Goal: Information Seeking & Learning: Learn about a topic

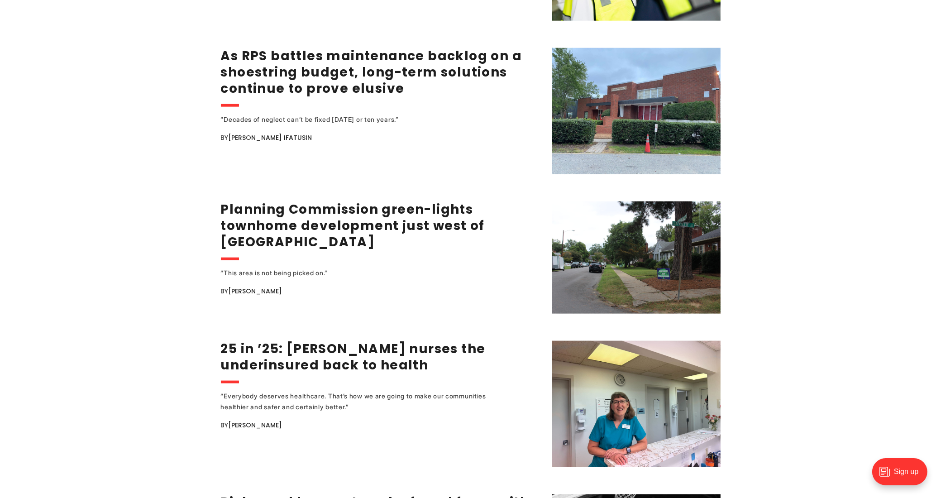
scroll to position [1494, 0]
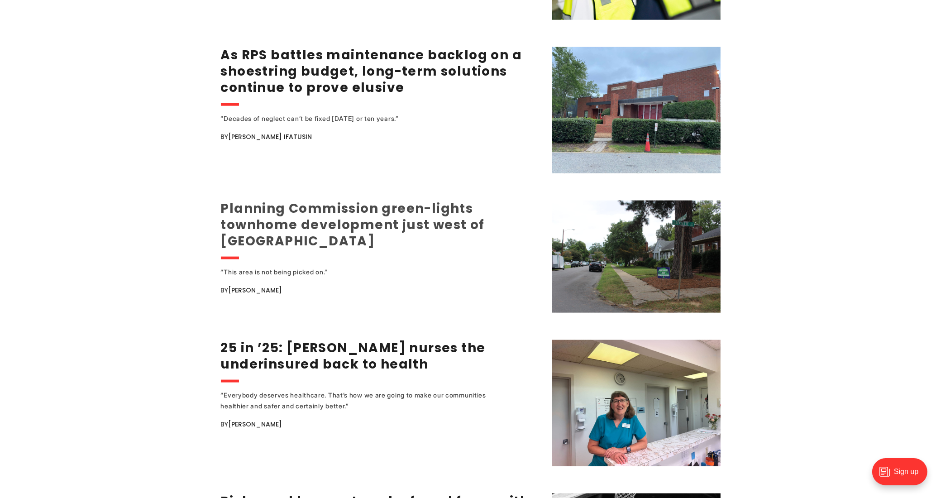
click at [318, 206] on link "Planning Commission green-lights townhome development just west of [GEOGRAPHIC_…" at bounding box center [353, 225] width 264 height 50
click at [283, 211] on link "Planning Commission green-lights townhome development just west of [GEOGRAPHIC_…" at bounding box center [353, 225] width 264 height 50
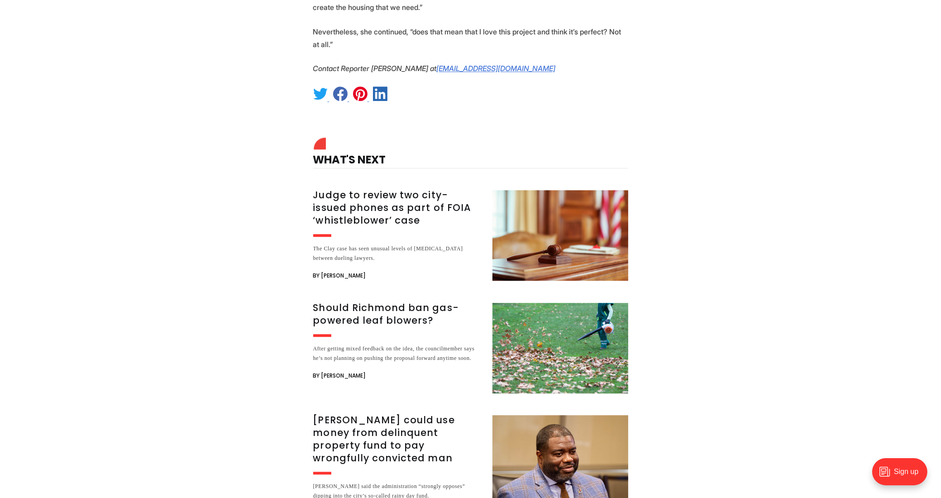
scroll to position [3396, 0]
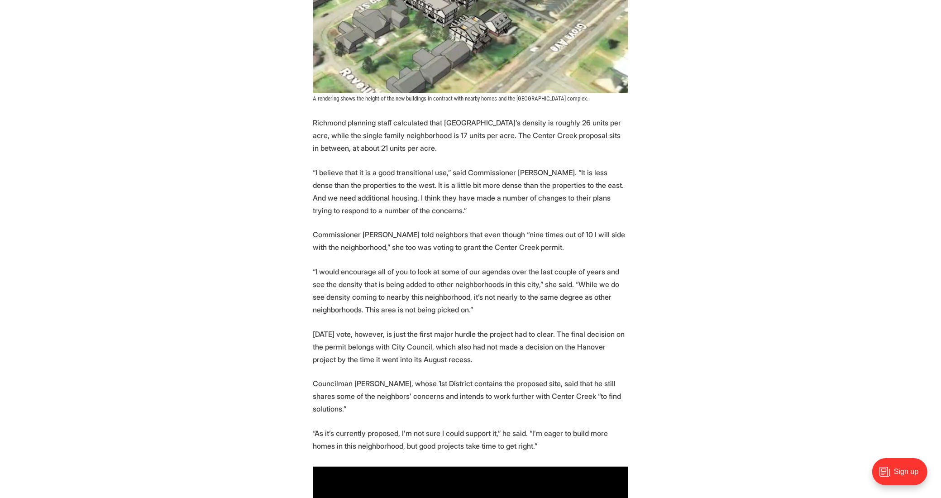
scroll to position [1041, 0]
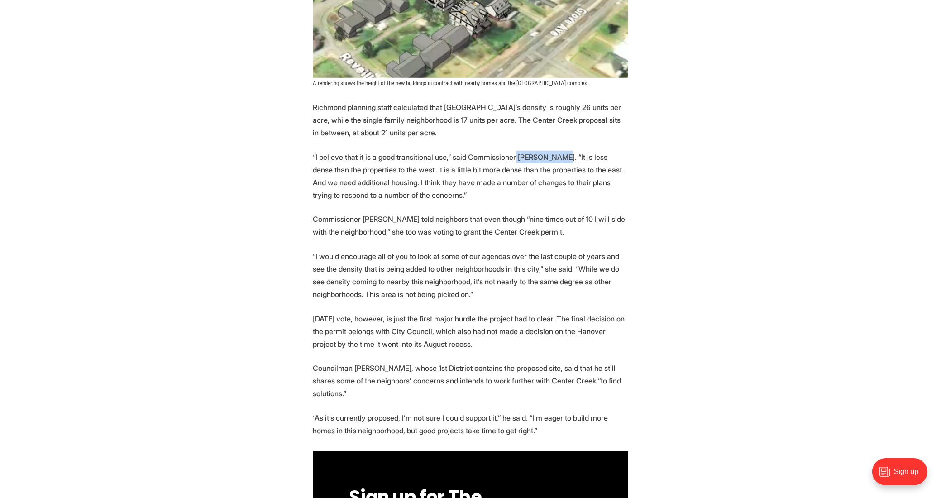
drag, startPoint x: 513, startPoint y: 157, endPoint x: 554, endPoint y: 150, distance: 41.8
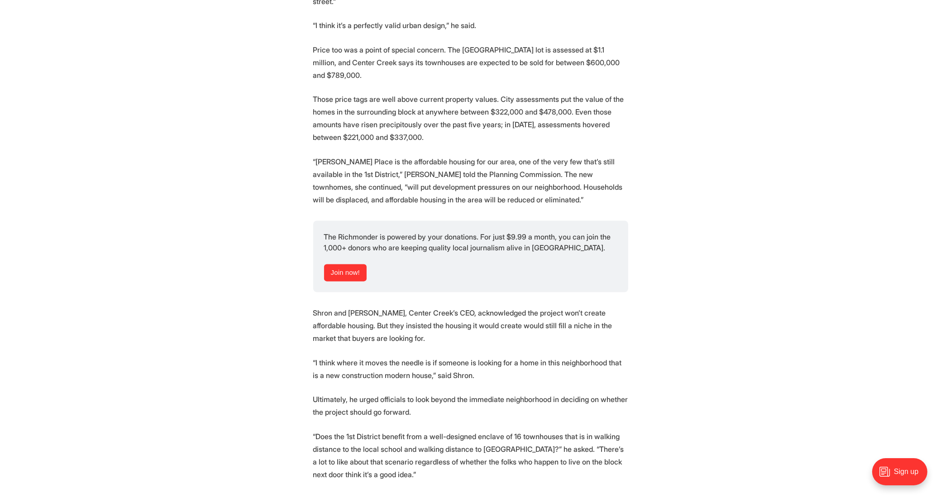
scroll to position [2671, 0]
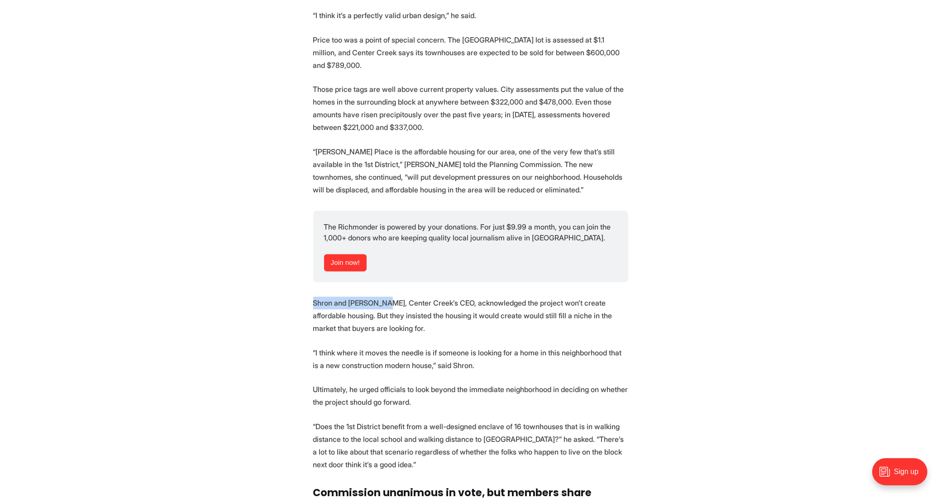
drag, startPoint x: 313, startPoint y: 276, endPoint x: 387, endPoint y: 276, distance: 73.8
click at [387, 297] on p "Shron and [PERSON_NAME], Center Creek’s CEO, acknowledged the project won’t cre…" at bounding box center [470, 316] width 315 height 38
click at [313, 145] on p "“[PERSON_NAME] Place is the affordable housing for our area, one of the very fe…" at bounding box center [470, 170] width 315 height 51
drag, startPoint x: 313, startPoint y: 124, endPoint x: 353, endPoint y: 129, distance: 40.6
click at [353, 145] on p "“[PERSON_NAME] Place is the affordable housing for our area, one of the very fe…" at bounding box center [470, 170] width 315 height 51
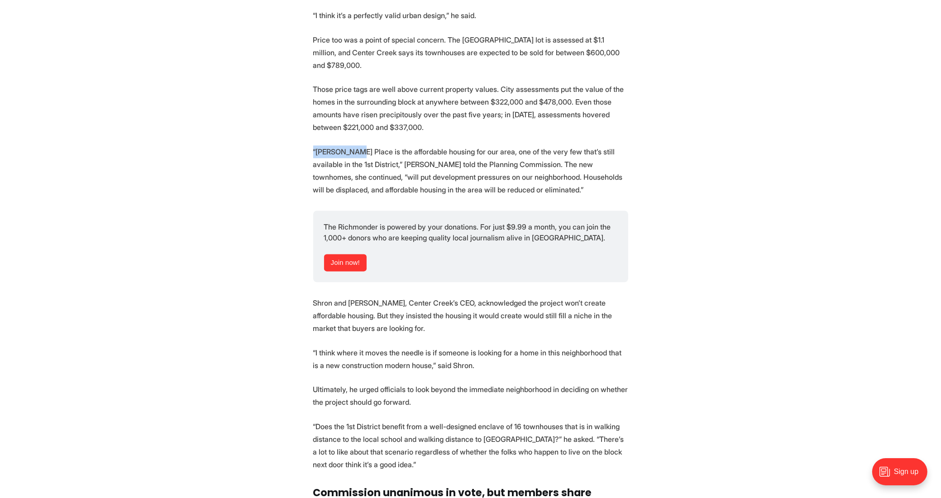
click at [353, 145] on p "“[PERSON_NAME] Place is the affordable housing for our area, one of the very fe…" at bounding box center [470, 170] width 315 height 51
drag, startPoint x: 312, startPoint y: 124, endPoint x: 356, endPoint y: 132, distance: 44.8
click at [356, 145] on p "“[PERSON_NAME] Place is the affordable housing for our area, one of the very fe…" at bounding box center [470, 170] width 315 height 51
click at [316, 145] on p "“[PERSON_NAME] Place is the affordable housing for our area, one of the very fe…" at bounding box center [470, 170] width 315 height 51
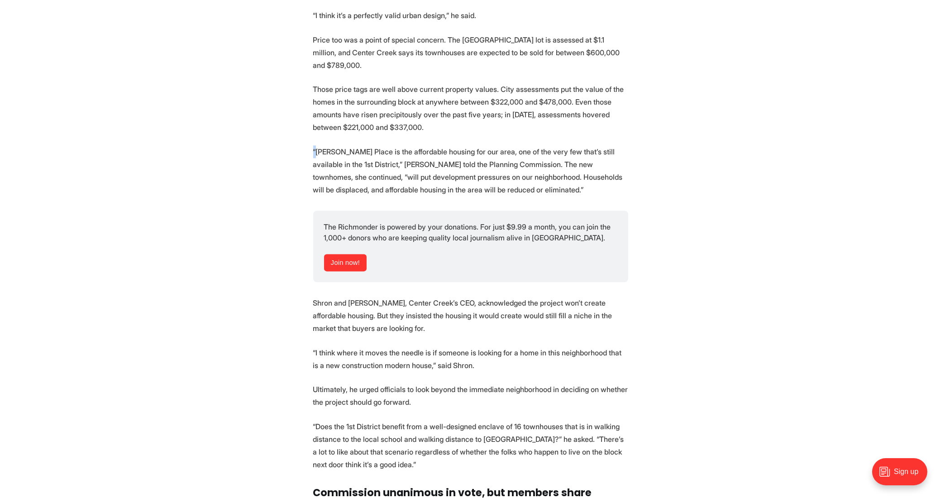
click at [316, 145] on p "“[PERSON_NAME] Place is the affordable housing for our area, one of the very fe…" at bounding box center [470, 170] width 315 height 51
click at [315, 145] on p "“[PERSON_NAME] Place is the affordable housing for our area, one of the very fe…" at bounding box center [470, 170] width 315 height 51
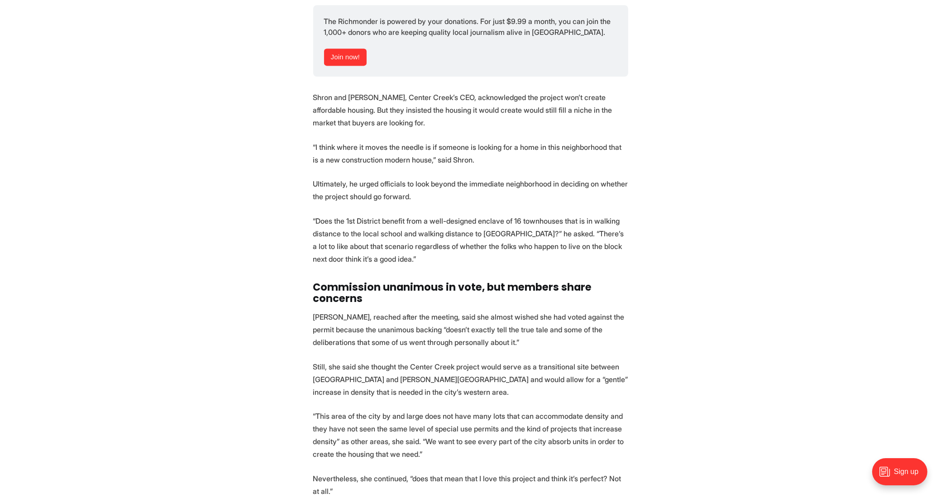
scroll to position [2898, 0]
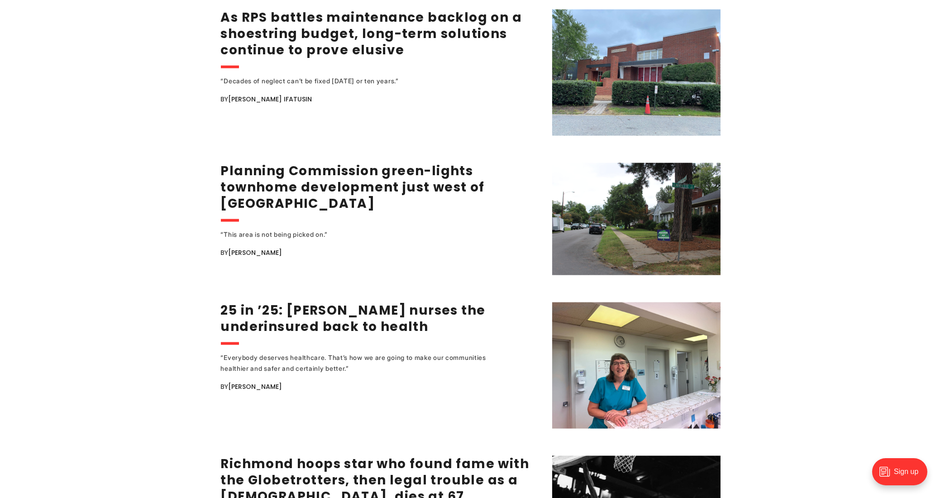
scroll to position [1630, 0]
